Goal: Task Accomplishment & Management: Check status

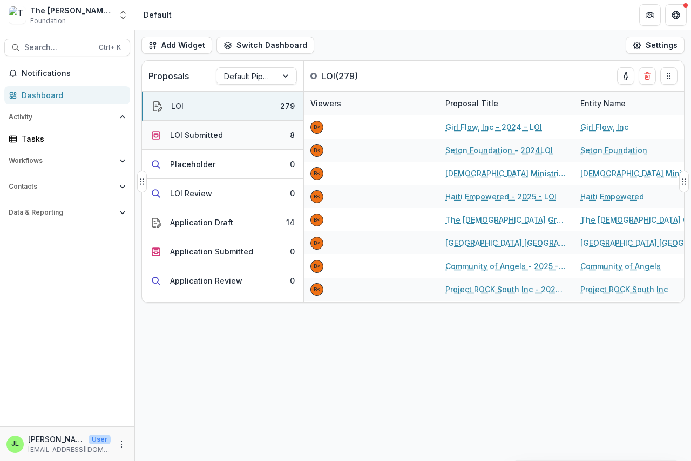
click at [207, 137] on div "LOI Submitted" at bounding box center [196, 135] width 53 height 11
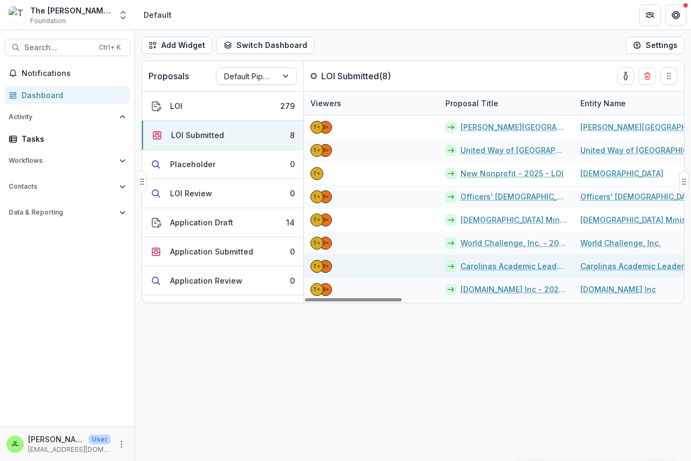
click at [473, 266] on link "Carolinas Academic Leadership Network INC - 2025 - LOI" at bounding box center [513, 266] width 107 height 11
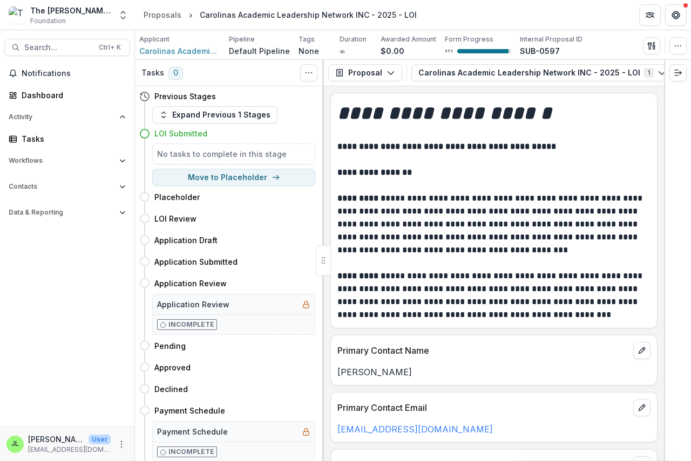
drag, startPoint x: 577, startPoint y: 85, endPoint x: 615, endPoint y: 86, distance: 37.8
click at [615, 86] on div "Proposal Proposal Payments Reports Grant Agreements Board Summaries Bank Detail…" at bounding box center [494, 73] width 340 height 26
click at [644, 72] on icon "button" at bounding box center [648, 73] width 9 height 9
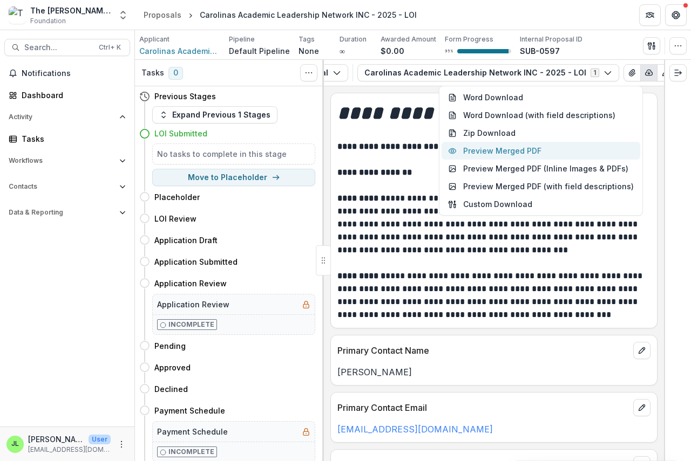
click at [523, 149] on button "Preview Merged PDF" at bounding box center [540, 151] width 199 height 18
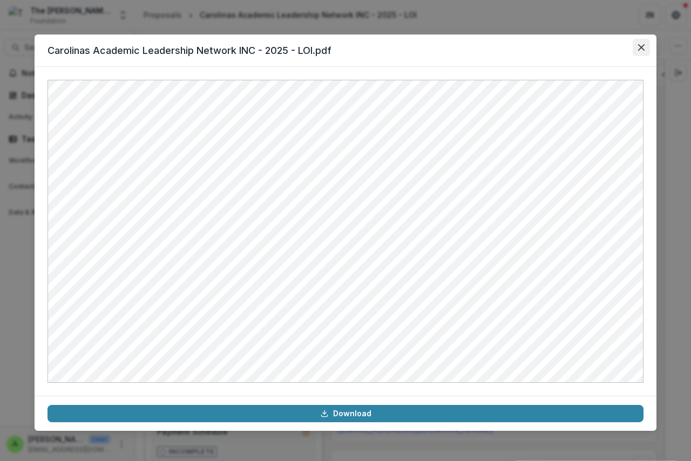
click at [643, 44] on icon "Close" at bounding box center [641, 47] width 6 height 6
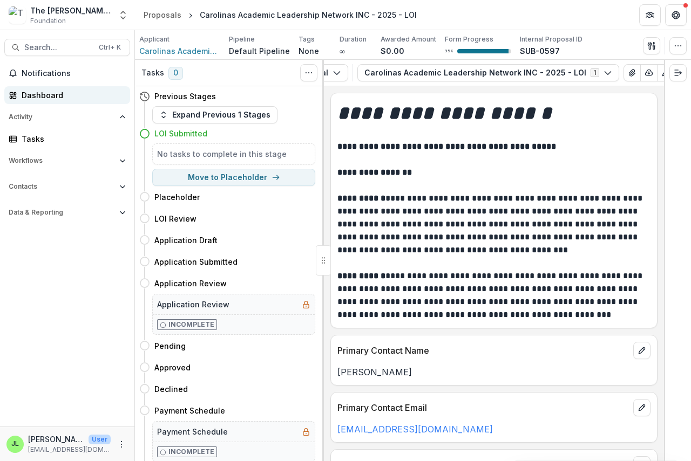
click at [43, 96] on div "Dashboard" at bounding box center [72, 95] width 100 height 11
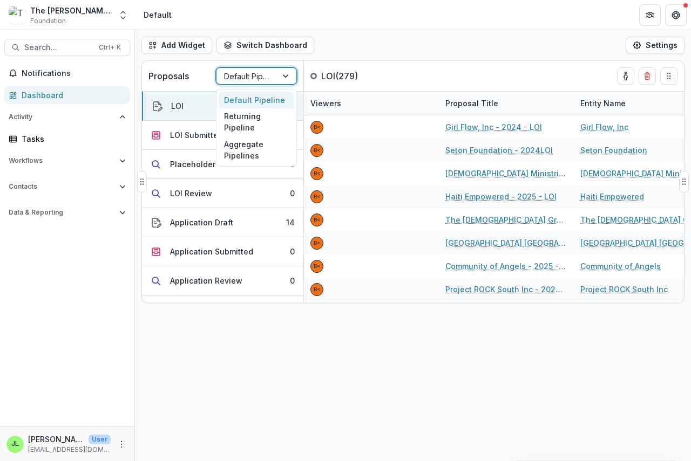
click at [248, 74] on div at bounding box center [246, 76] width 45 height 13
click at [243, 121] on div "Returning Pipeline" at bounding box center [257, 122] width 76 height 28
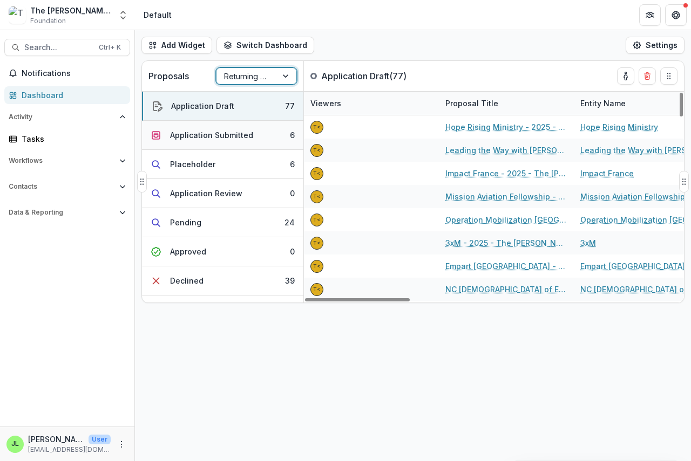
click at [191, 132] on div "Application Submitted" at bounding box center [211, 135] width 83 height 11
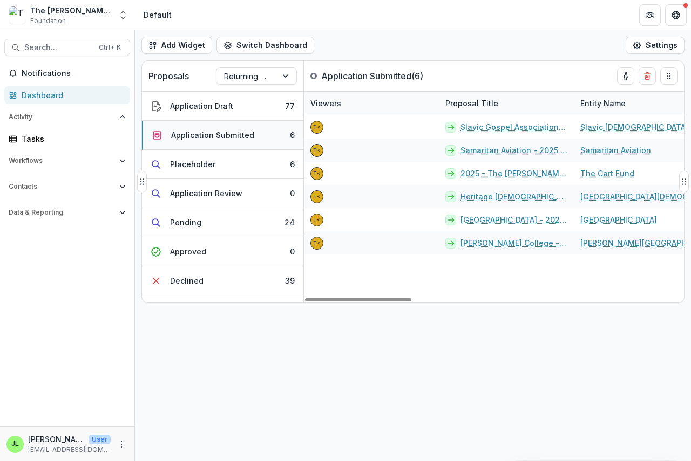
click at [209, 134] on div "Application Submitted" at bounding box center [212, 135] width 83 height 11
click at [51, 97] on div "Dashboard" at bounding box center [72, 95] width 100 height 11
click at [48, 94] on div "Dashboard" at bounding box center [72, 95] width 100 height 11
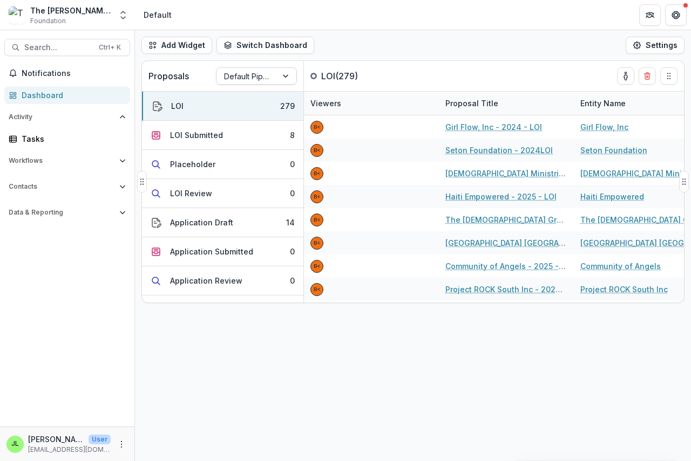
click at [255, 73] on div at bounding box center [246, 76] width 45 height 13
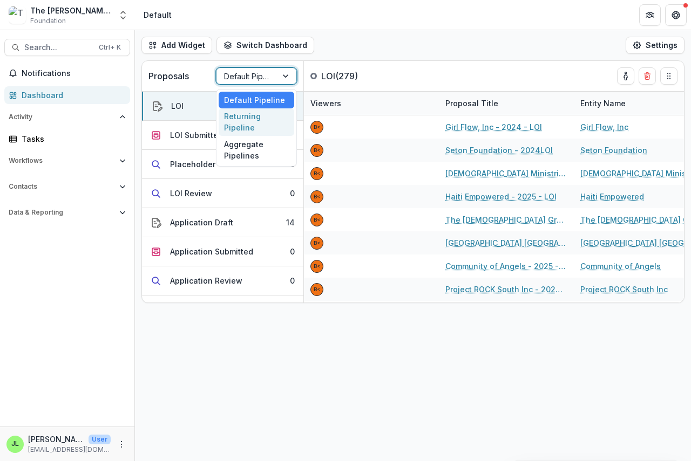
click at [235, 124] on div "Returning Pipeline" at bounding box center [257, 122] width 76 height 28
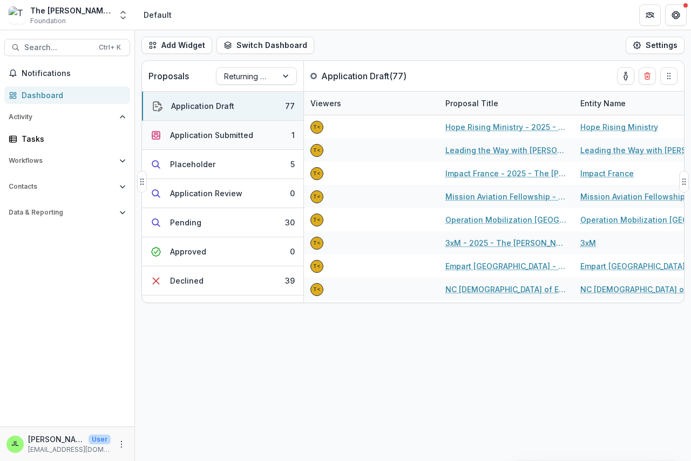
click at [238, 131] on div "Application Submitted" at bounding box center [211, 135] width 83 height 11
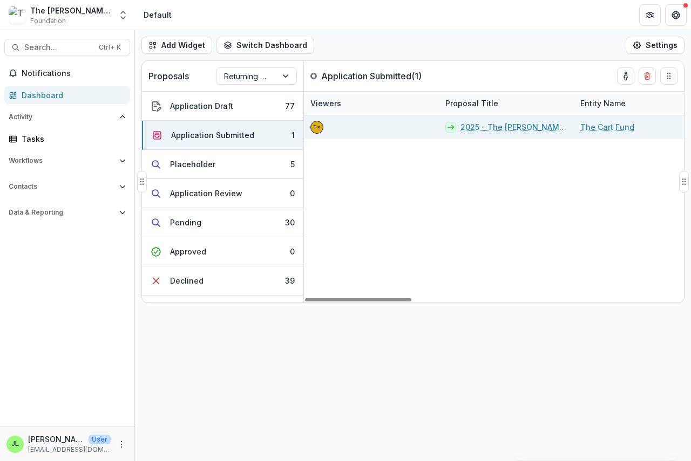
click at [516, 127] on link "2025 - The [PERSON_NAME] Foundation Grant Proposal Application" at bounding box center [513, 126] width 107 height 11
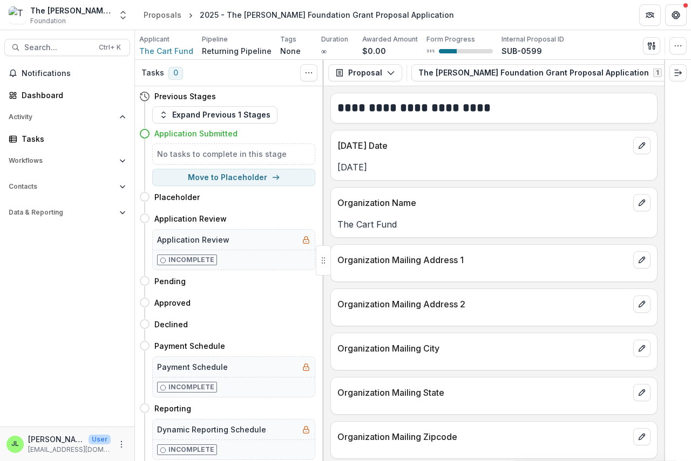
scroll to position [0, 63]
click at [645, 72] on icon "button" at bounding box center [648, 72] width 7 height 5
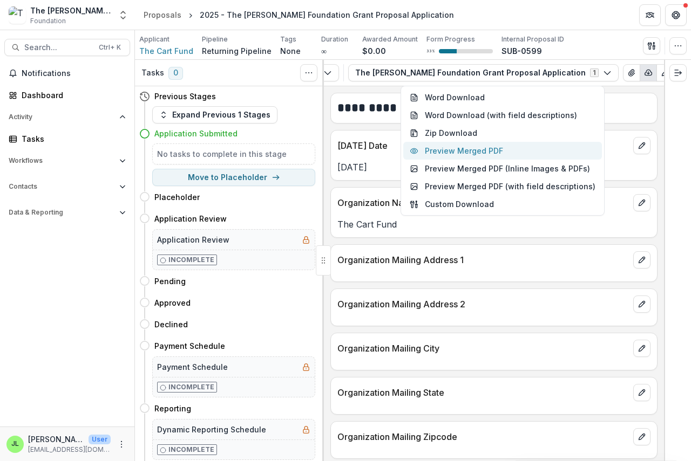
click at [503, 149] on button "Preview Merged PDF" at bounding box center [502, 151] width 199 height 18
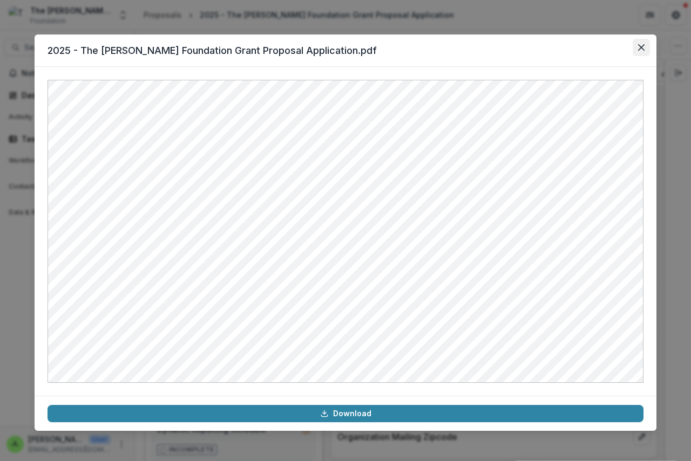
click at [649, 47] on button "Close" at bounding box center [640, 47] width 17 height 17
